Goal: Browse casually

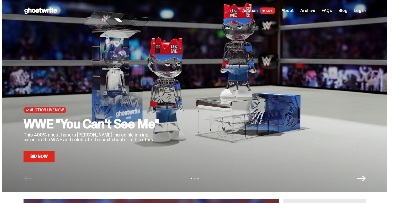
click at [328, 10] on span "FAQs" at bounding box center [326, 11] width 10 height 4
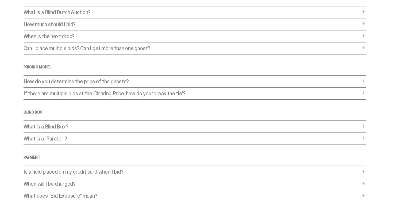
scroll to position [144, 0]
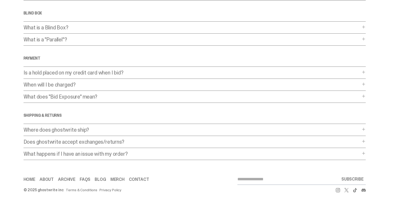
click at [120, 179] on link "Merch" at bounding box center [117, 179] width 14 height 4
click at [86, 179] on link "FAQs" at bounding box center [85, 179] width 11 height 4
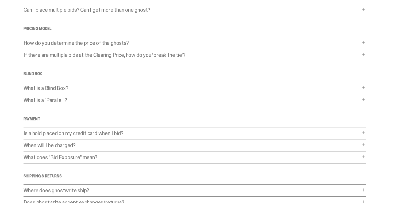
scroll to position [0, 0]
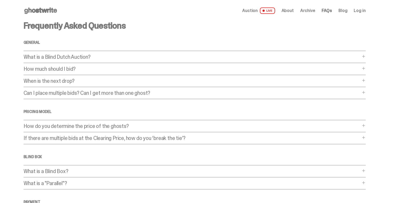
click at [269, 11] on span "LIVE" at bounding box center [267, 10] width 15 height 6
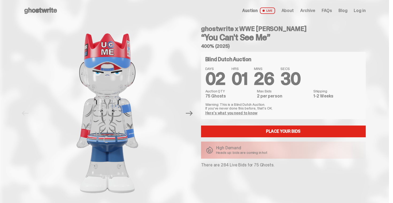
click at [286, 11] on span "About" at bounding box center [287, 11] width 12 height 4
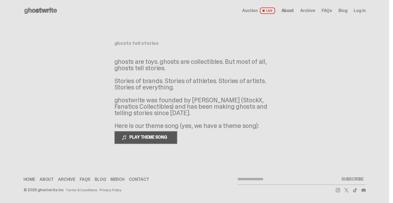
click at [152, 135] on span "PLAY THEME SONG" at bounding box center [148, 137] width 43 height 6
click at [152, 135] on span "PAUSE THEME SONG" at bounding box center [148, 137] width 42 height 6
click at [49, 11] on use at bounding box center [40, 10] width 33 height 6
